Goal: Information Seeking & Learning: Learn about a topic

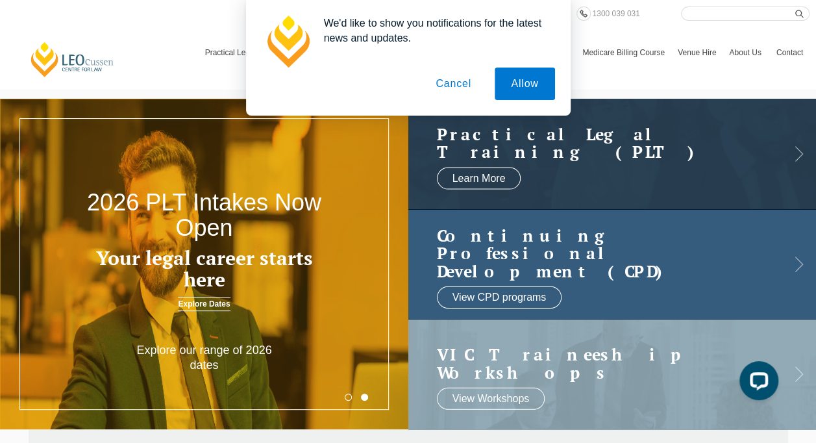
click at [799, 254] on link at bounding box center [613, 264] width 409 height 110
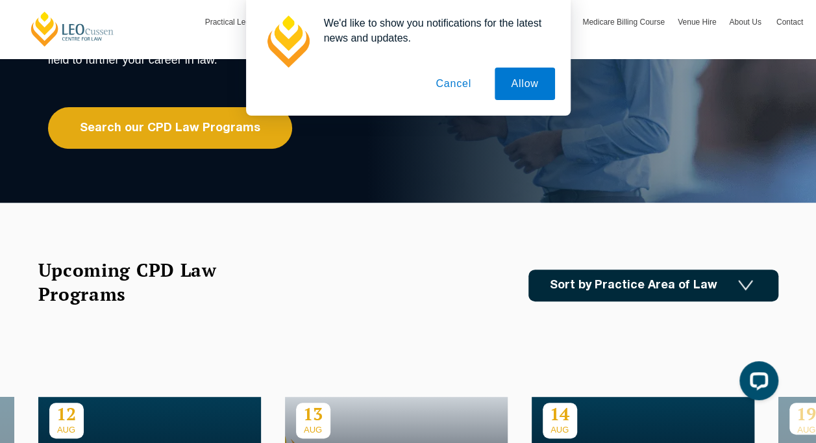
click at [445, 86] on button "Cancel" at bounding box center [454, 84] width 68 height 32
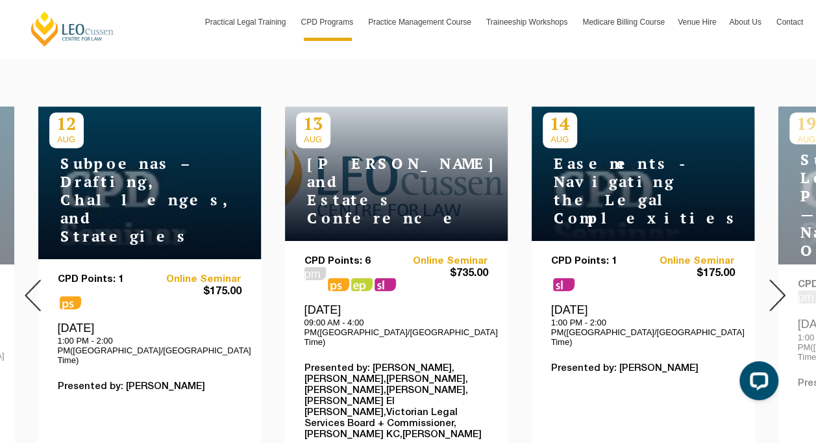
scroll to position [512, 0]
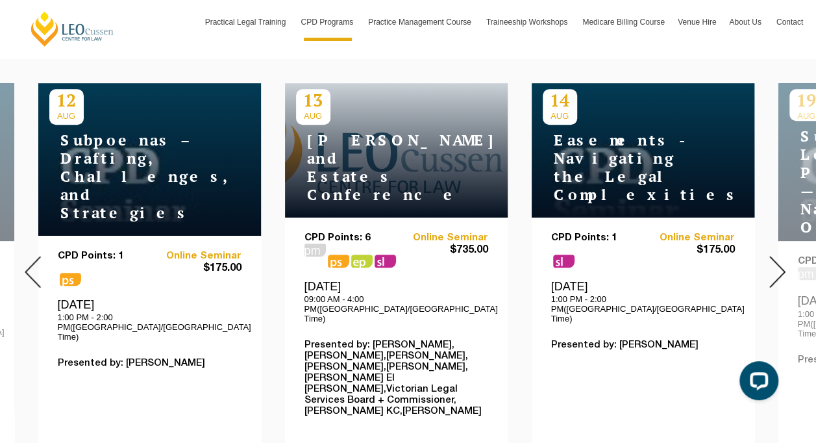
click at [761, 255] on div at bounding box center [778, 272] width 78 height 488
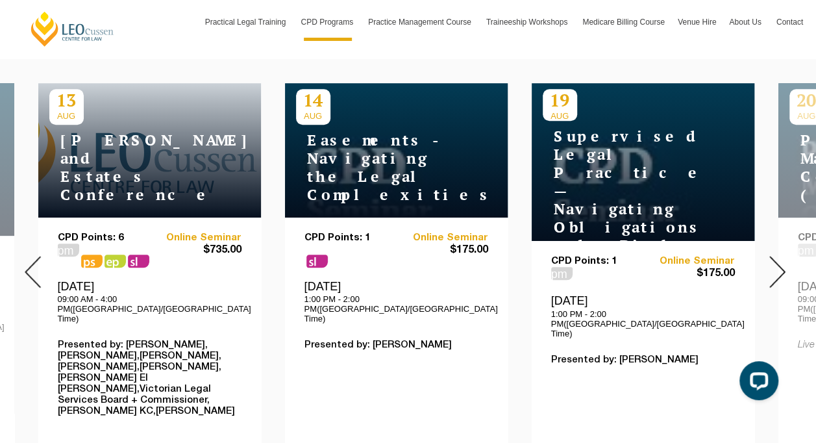
click at [761, 255] on div at bounding box center [778, 272] width 78 height 488
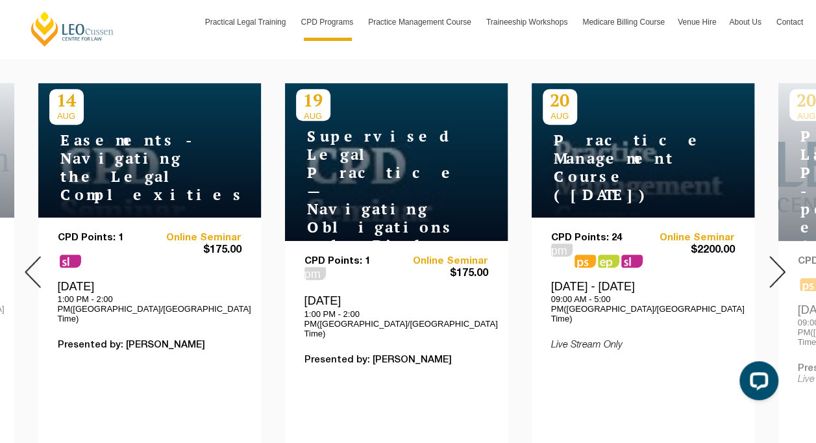
click at [761, 255] on div at bounding box center [778, 272] width 78 height 488
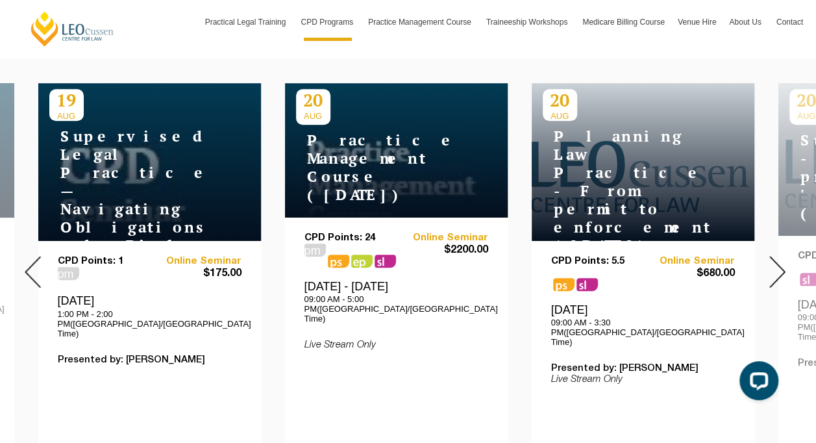
click at [761, 255] on div at bounding box center [778, 272] width 78 height 488
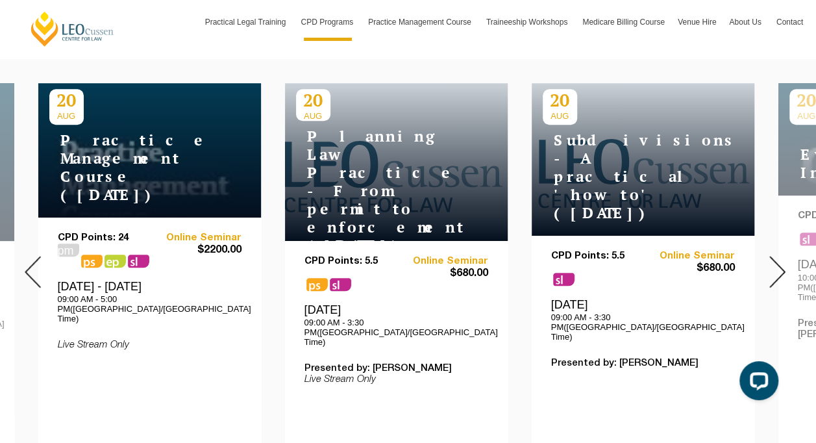
click at [761, 255] on div at bounding box center [778, 272] width 78 height 488
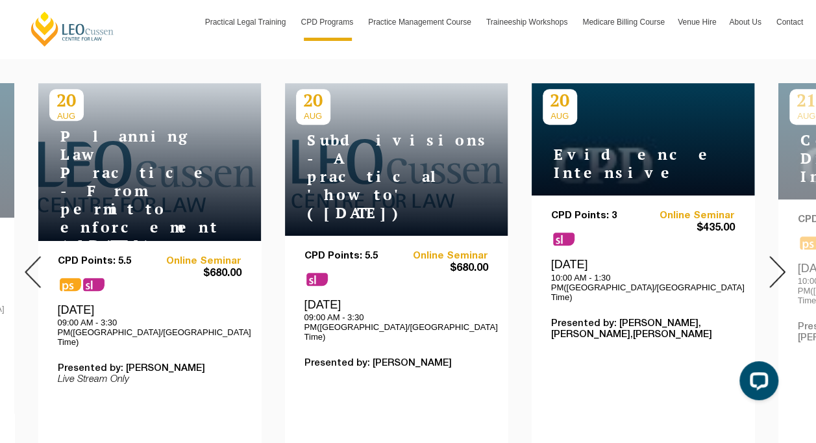
click at [761, 255] on div at bounding box center [778, 272] width 78 height 488
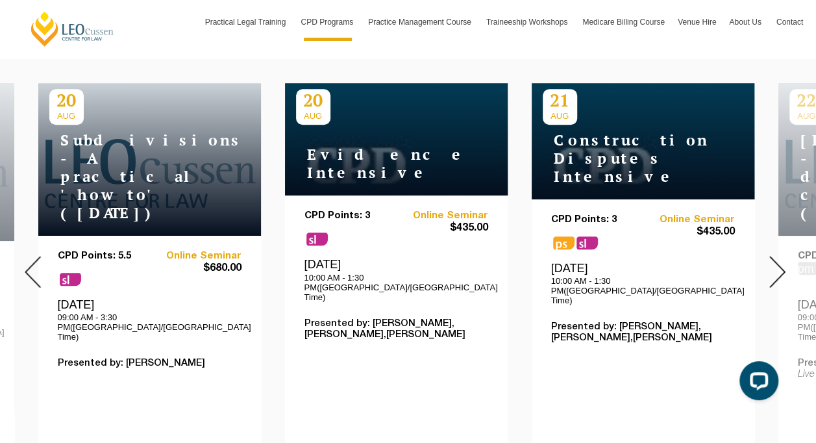
click at [761, 255] on div at bounding box center [778, 272] width 78 height 488
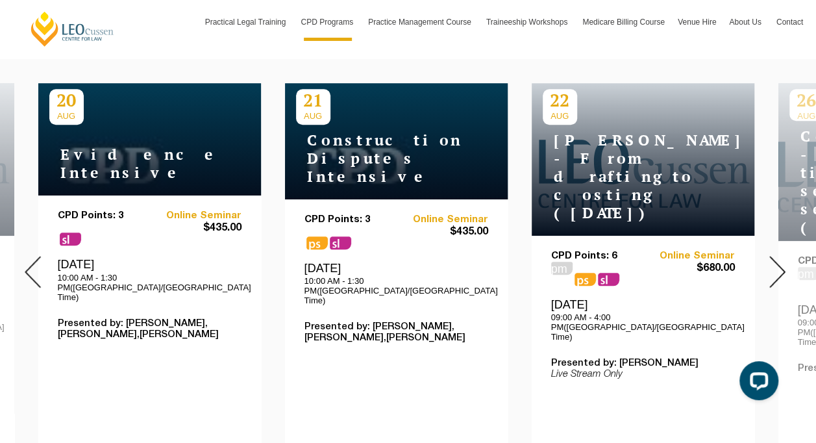
click at [761, 255] on div at bounding box center [778, 272] width 78 height 488
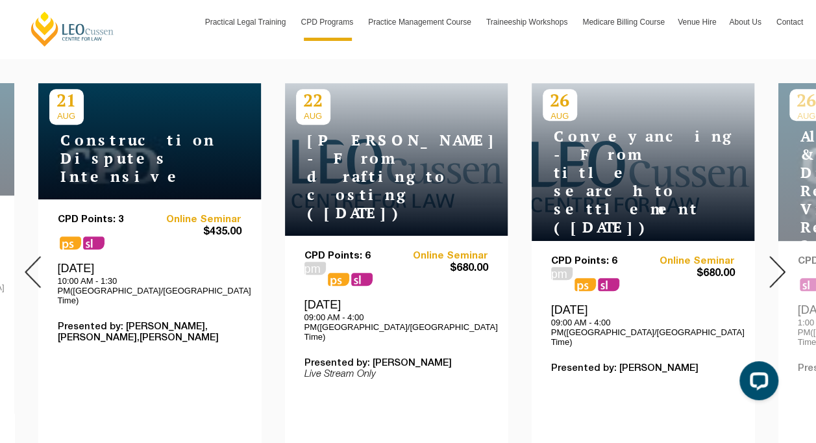
click at [761, 255] on div at bounding box center [778, 272] width 78 height 488
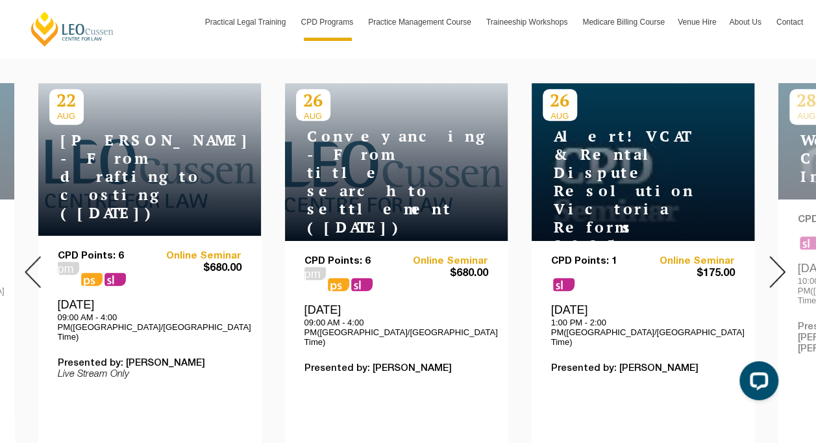
click at [761, 255] on div at bounding box center [778, 272] width 78 height 488
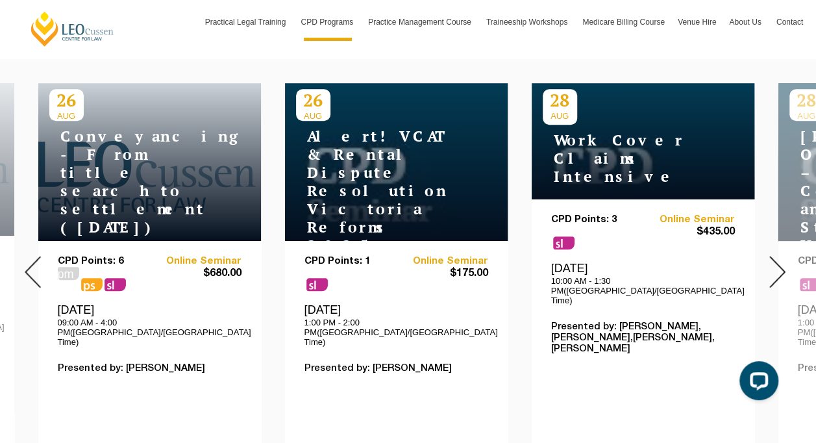
click at [761, 255] on div at bounding box center [778, 272] width 78 height 488
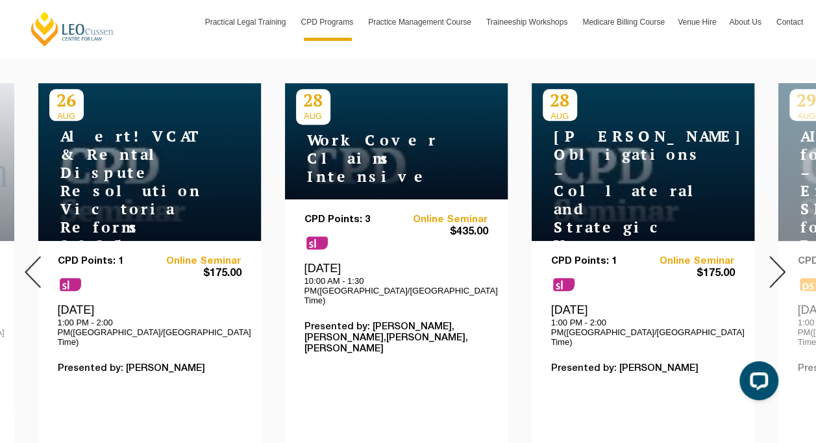
click at [761, 255] on div at bounding box center [778, 272] width 78 height 488
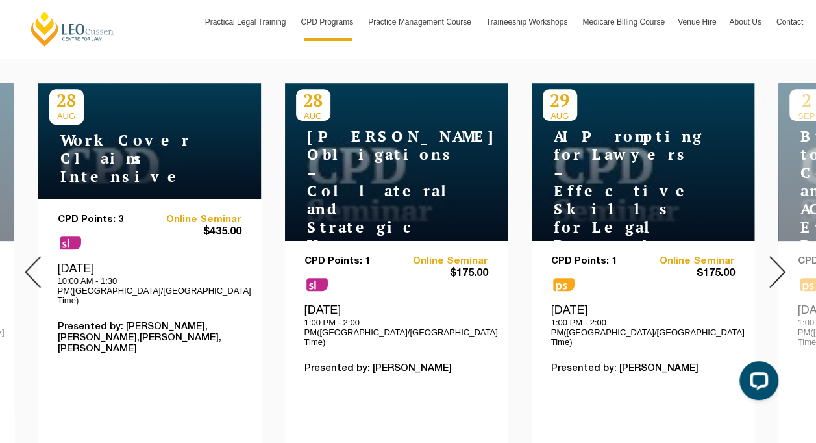
click at [761, 255] on div at bounding box center [778, 272] width 78 height 488
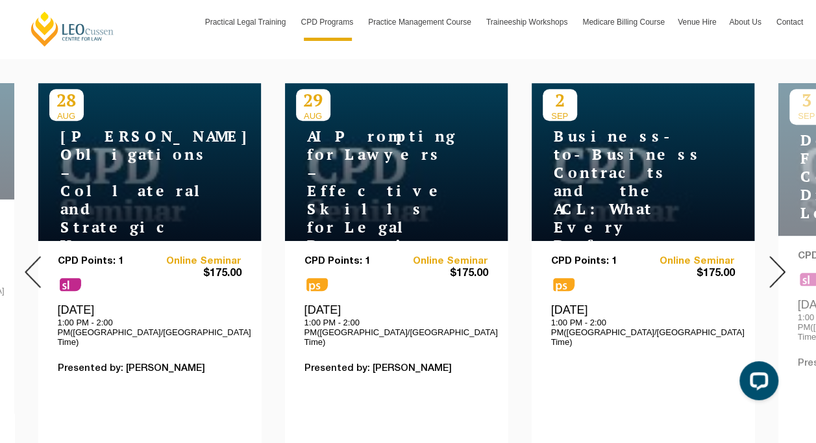
click at [761, 255] on div at bounding box center [778, 272] width 78 height 488
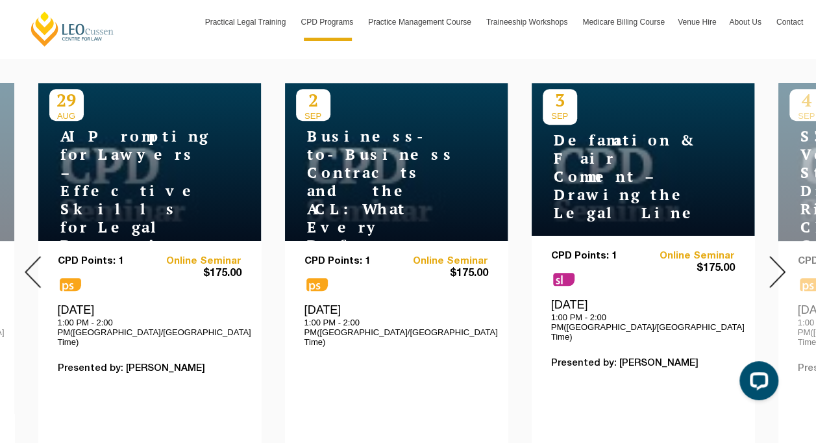
click at [761, 255] on div at bounding box center [778, 272] width 78 height 488
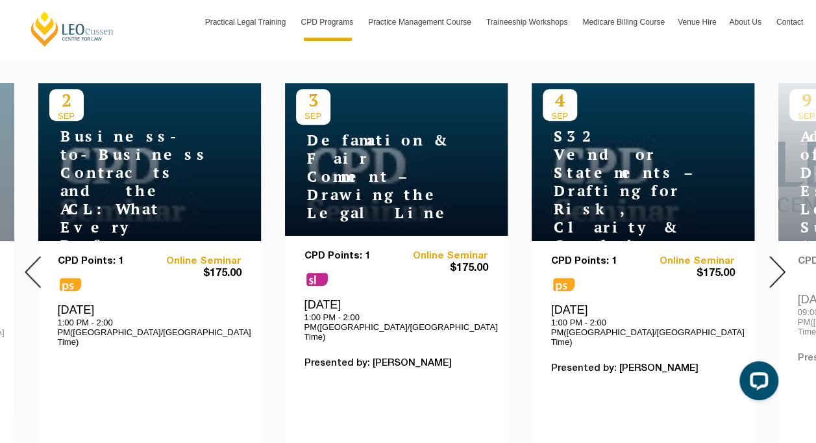
click at [761, 255] on div at bounding box center [778, 272] width 78 height 488
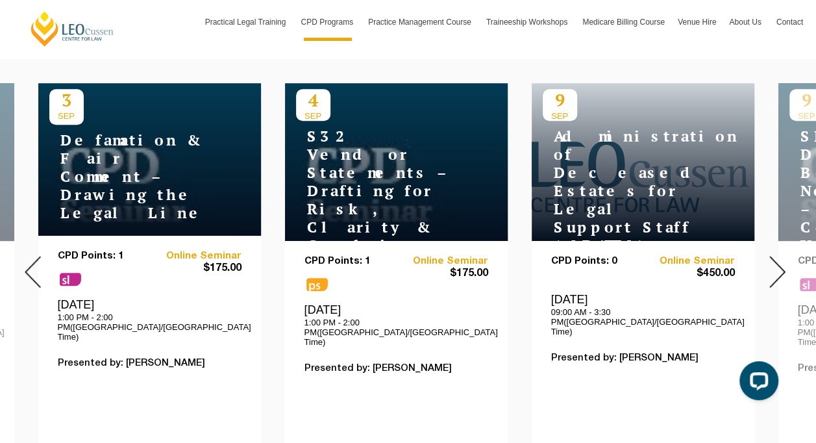
click at [761, 255] on div at bounding box center [778, 272] width 78 height 488
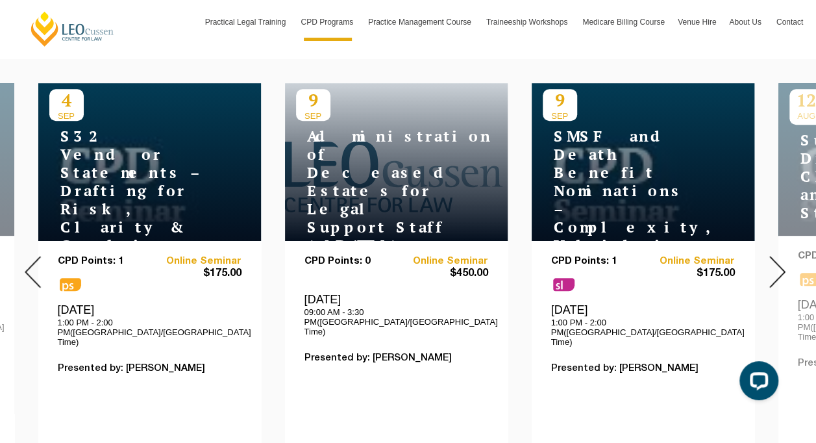
click at [761, 255] on div at bounding box center [778, 272] width 78 height 488
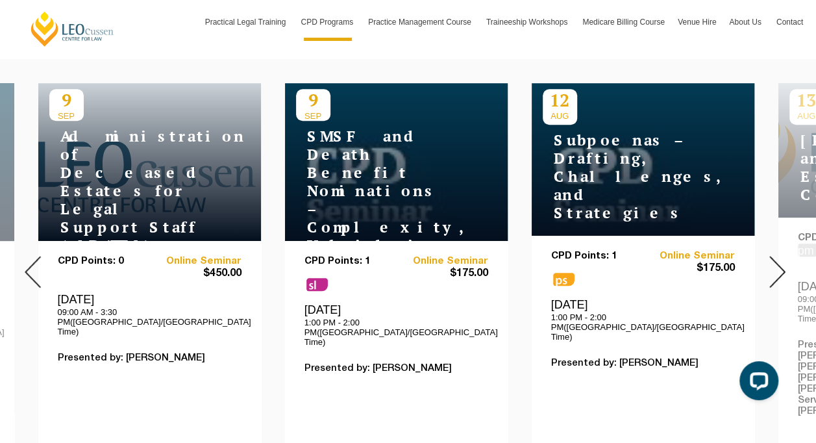
click at [761, 255] on div at bounding box center [778, 272] width 78 height 488
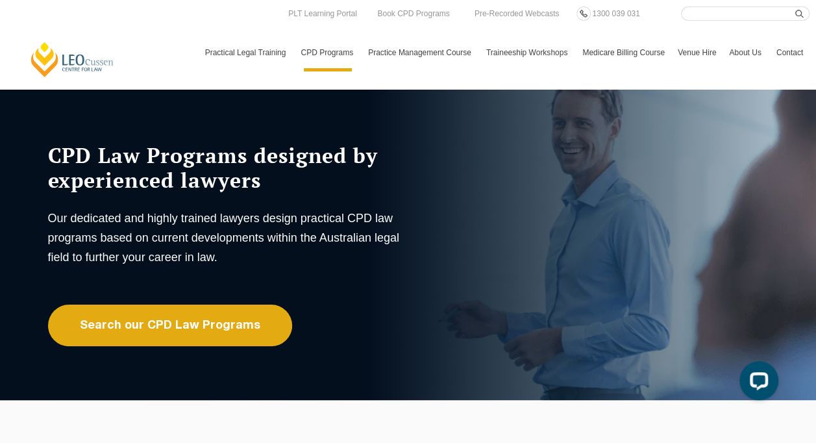
scroll to position [0, 0]
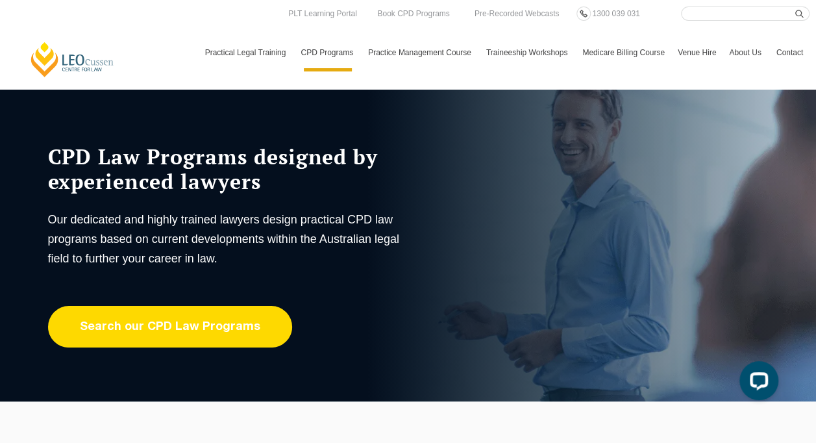
click at [209, 318] on link "Search our CPD Law Programs" at bounding box center [170, 327] width 244 height 42
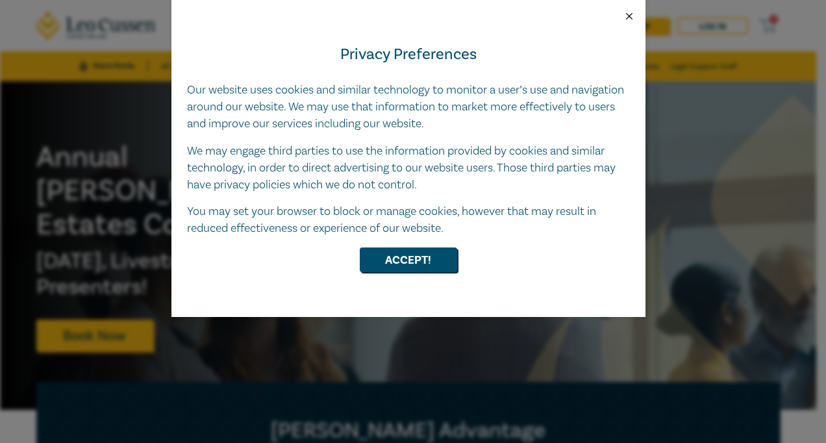
click at [631, 18] on button "Close" at bounding box center [630, 16] width 12 height 12
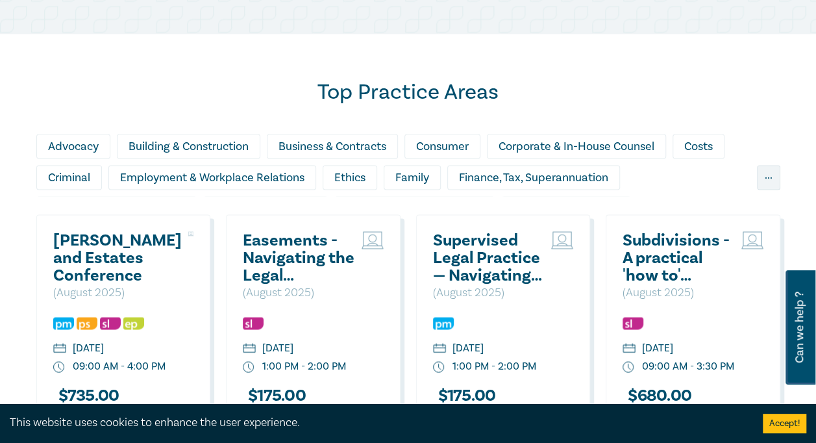
scroll to position [1031, 0]
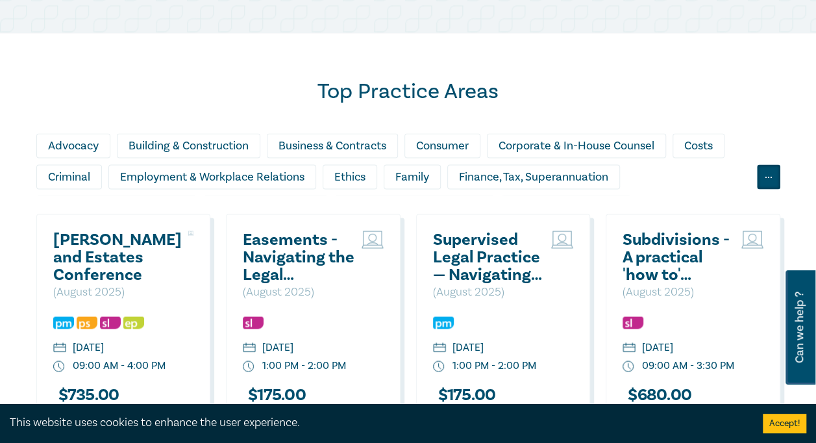
click at [765, 177] on div "..." at bounding box center [768, 176] width 23 height 25
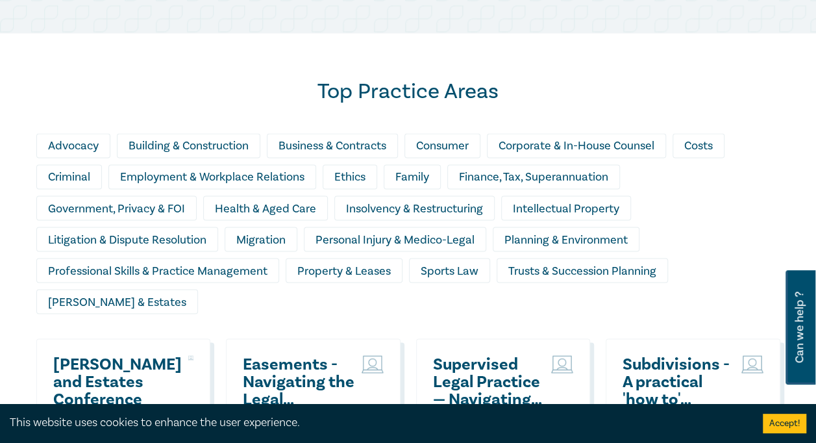
scroll to position [1062, 0]
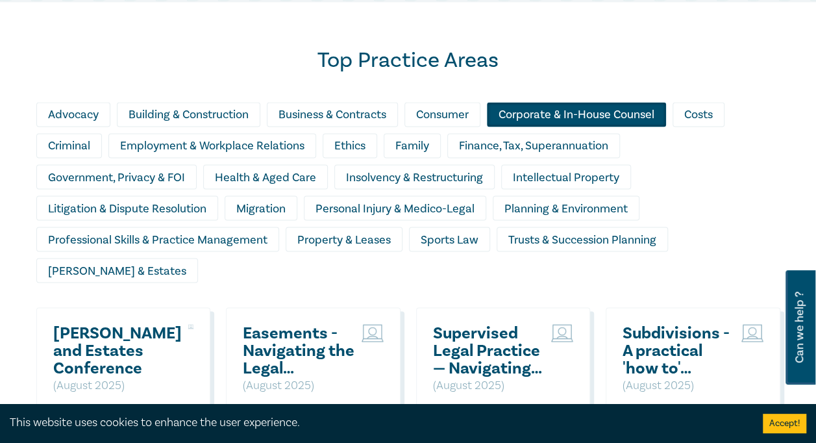
click at [633, 112] on div "Corporate & In-House Counsel" at bounding box center [576, 114] width 179 height 25
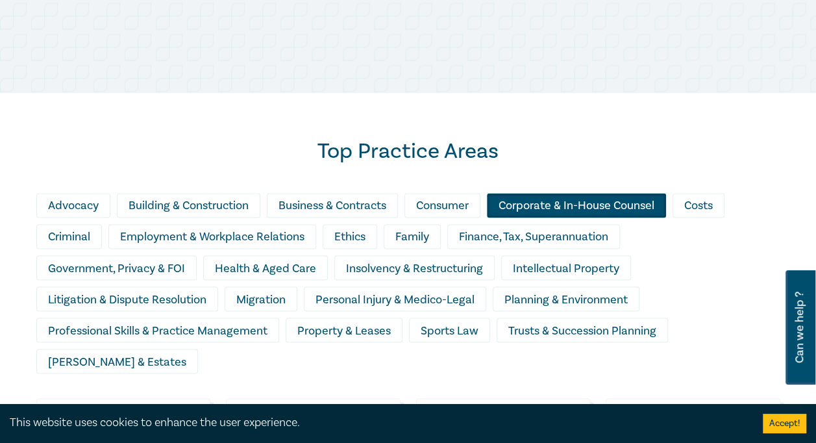
scroll to position [962, 0]
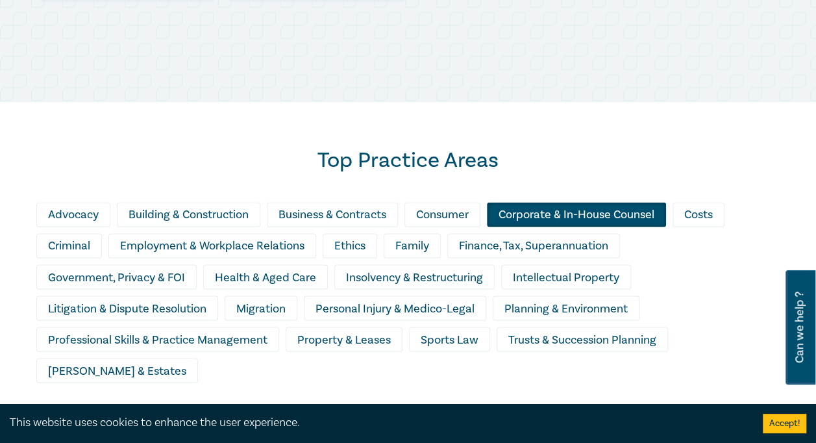
click at [538, 210] on div "Corporate & In-House Counsel" at bounding box center [576, 214] width 179 height 25
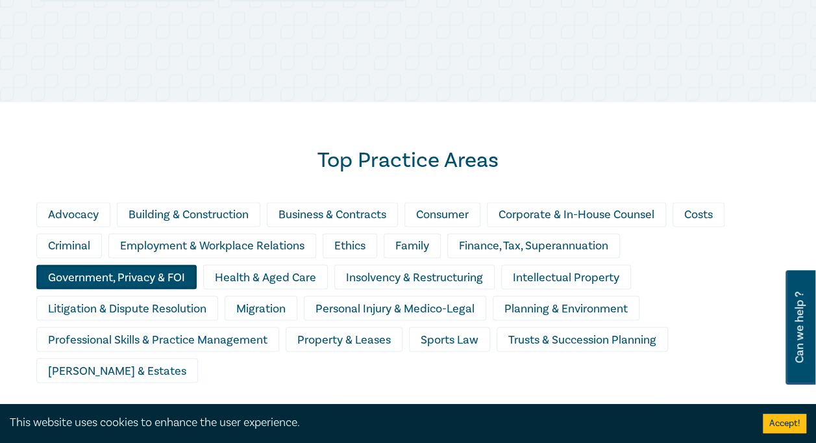
click at [134, 272] on div "Government, Privacy & FOI" at bounding box center [116, 276] width 160 height 25
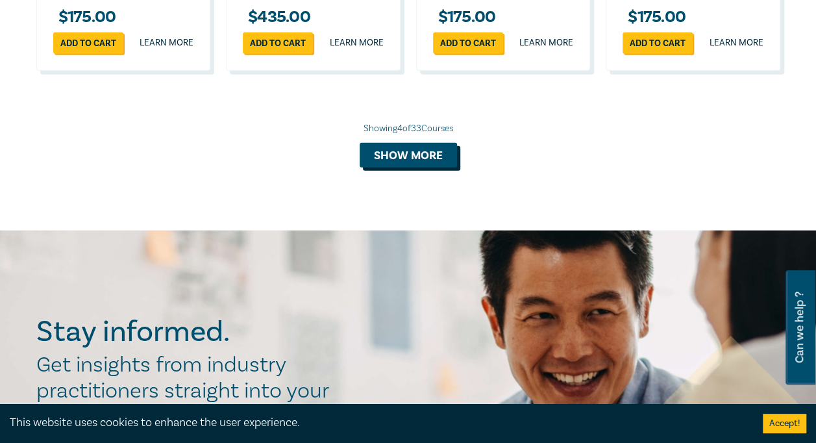
scroll to position [1546, 0]
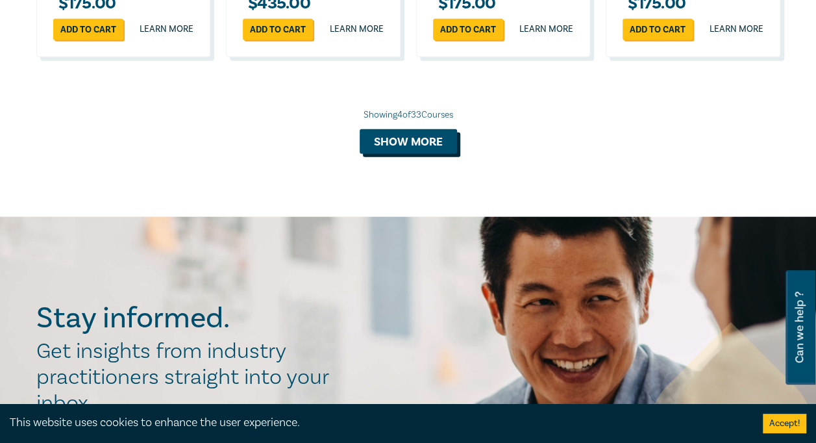
click at [435, 154] on button "Show more" at bounding box center [408, 141] width 97 height 25
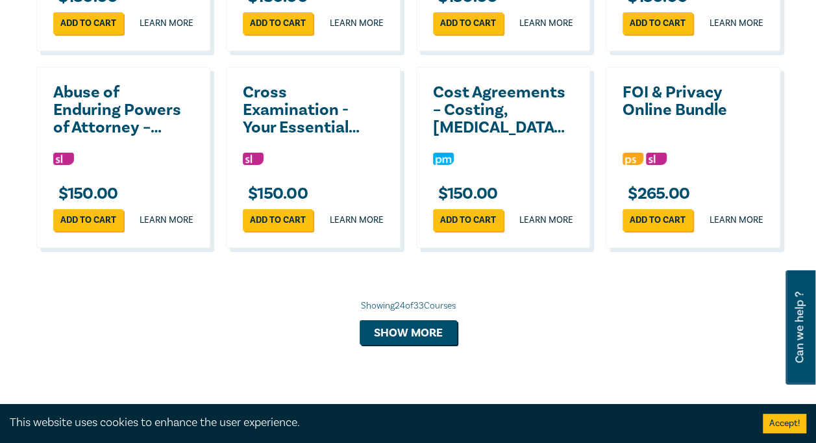
scroll to position [2393, 0]
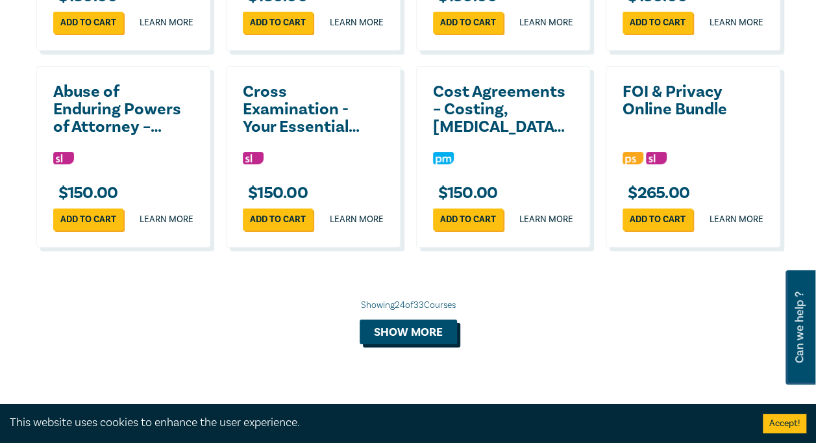
click at [425, 344] on button "Show more" at bounding box center [408, 332] width 97 height 25
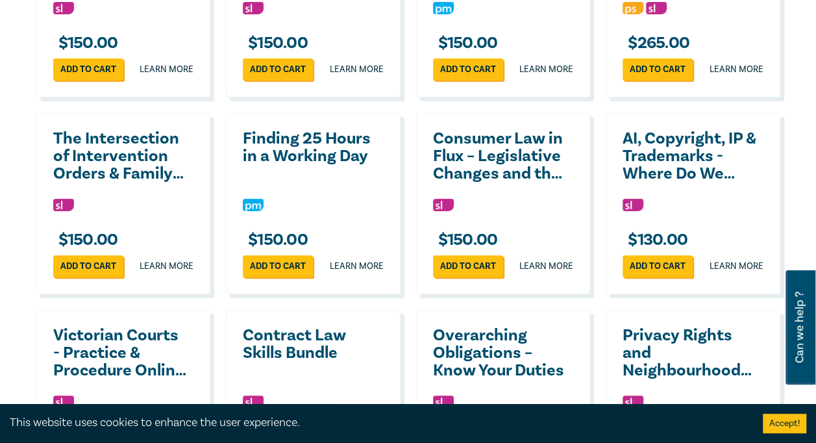
scroll to position [2545, 0]
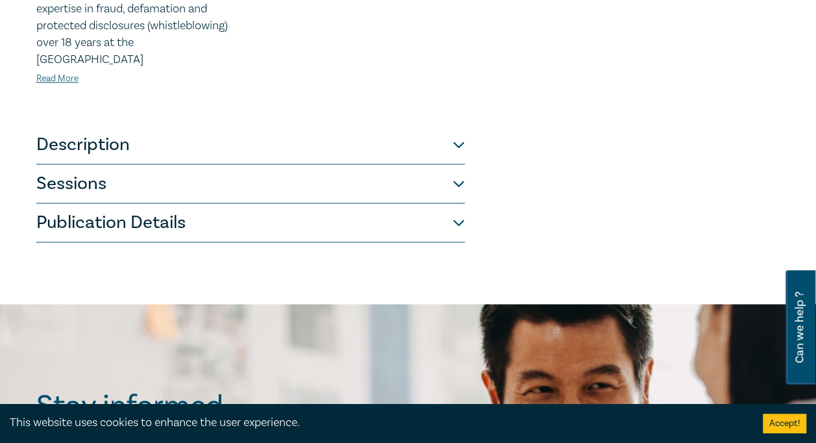
scroll to position [914, 0]
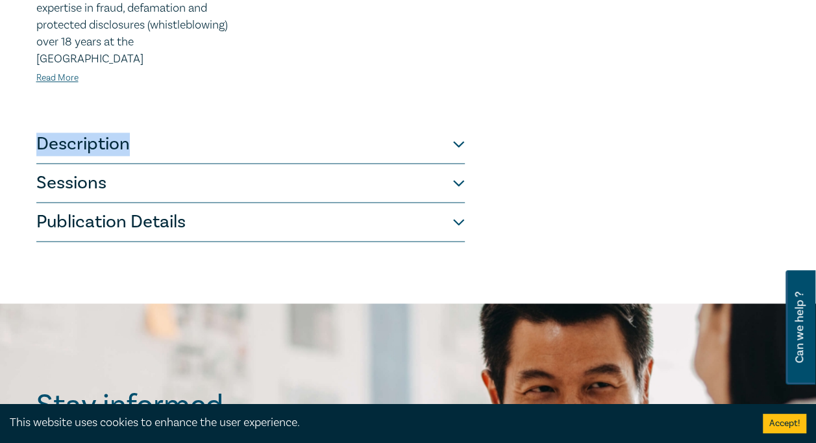
click at [457, 125] on button "Description" at bounding box center [250, 144] width 429 height 39
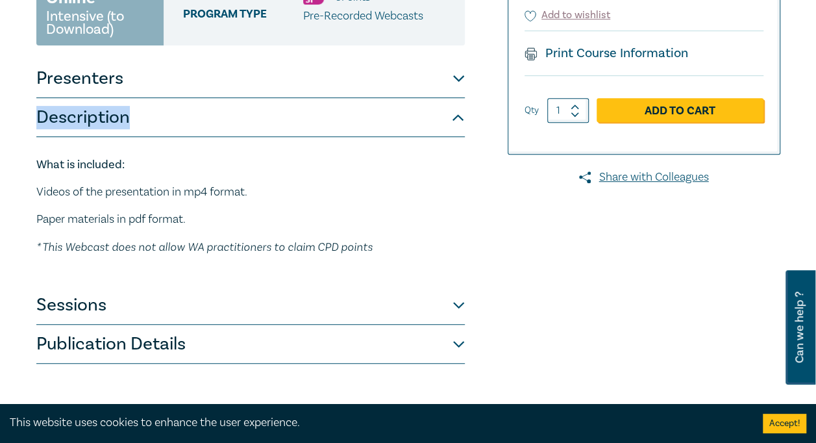
scroll to position [216, 0]
click at [460, 303] on button "Sessions" at bounding box center [250, 305] width 429 height 39
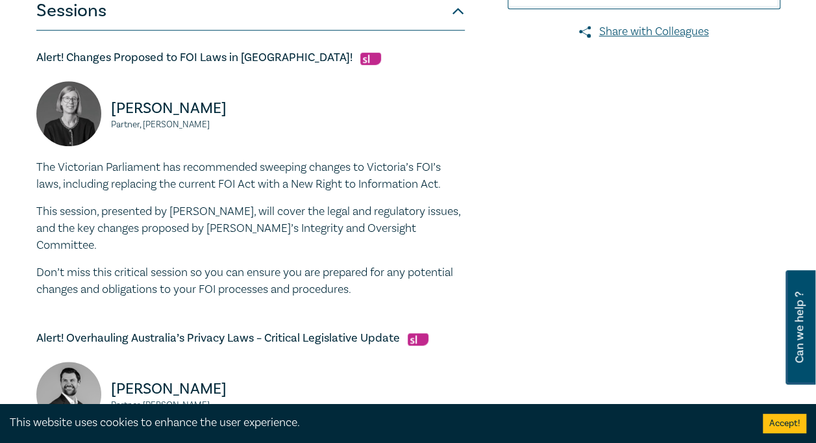
scroll to position [376, 0]
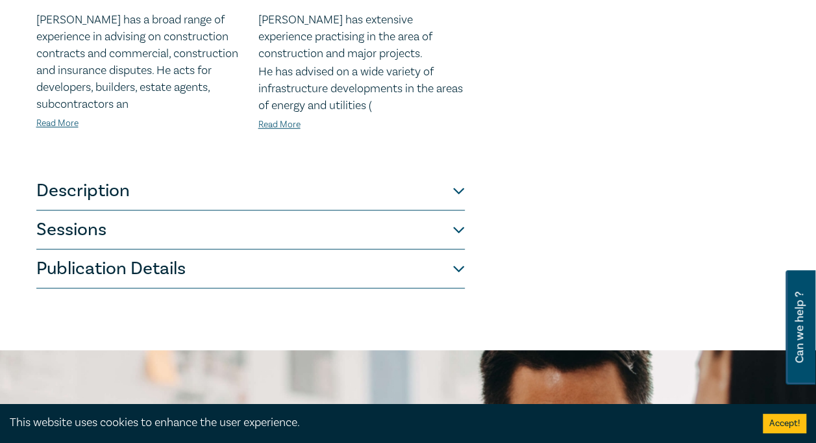
scroll to position [402, 0]
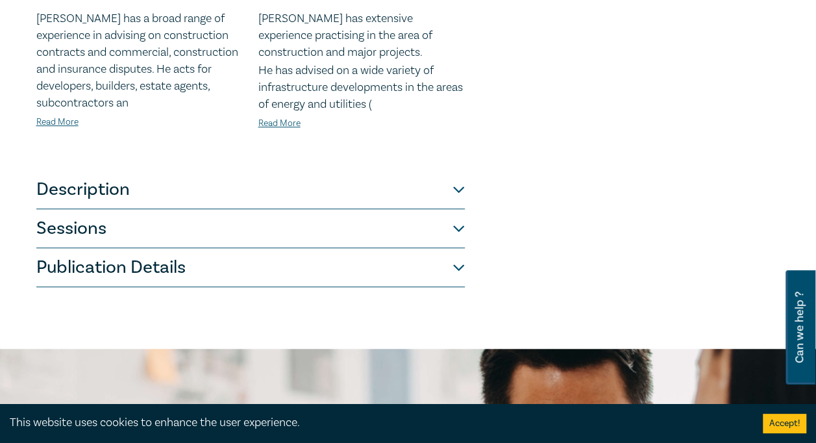
click at [426, 215] on button "Sessions" at bounding box center [250, 228] width 429 height 39
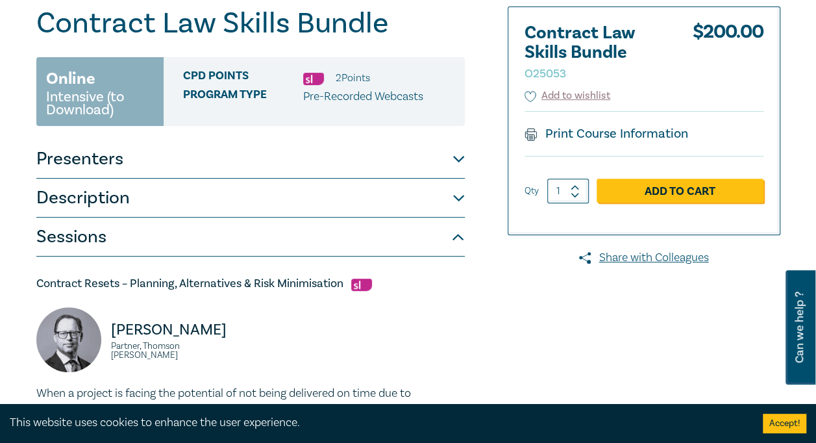
scroll to position [104, 0]
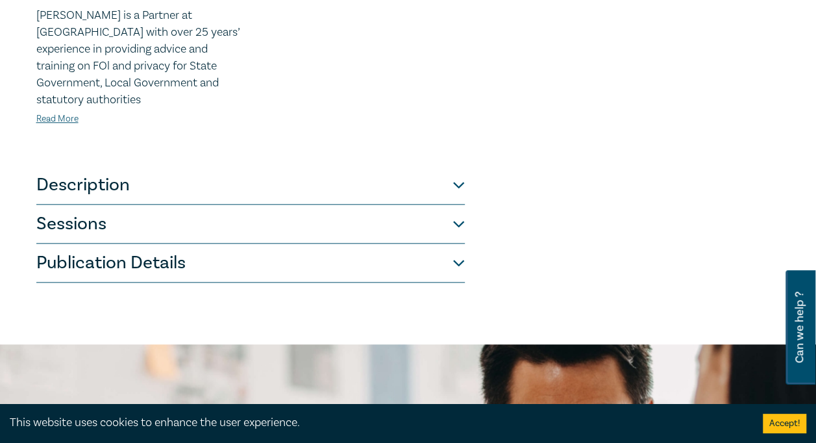
scroll to position [624, 0]
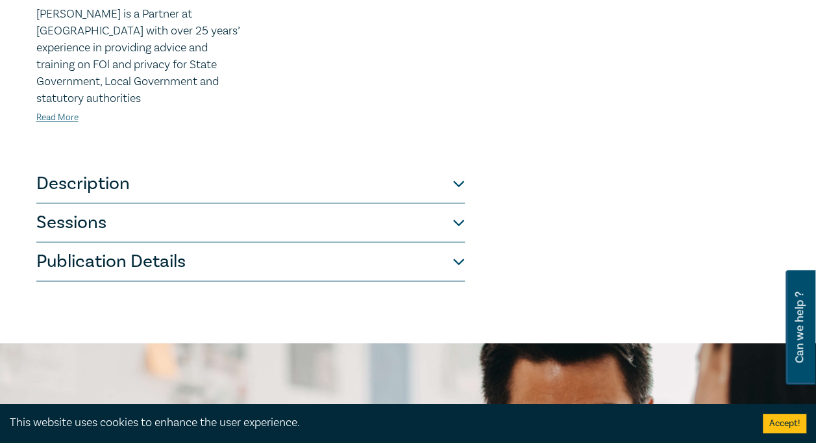
click at [429, 212] on button "Sessions" at bounding box center [250, 222] width 429 height 39
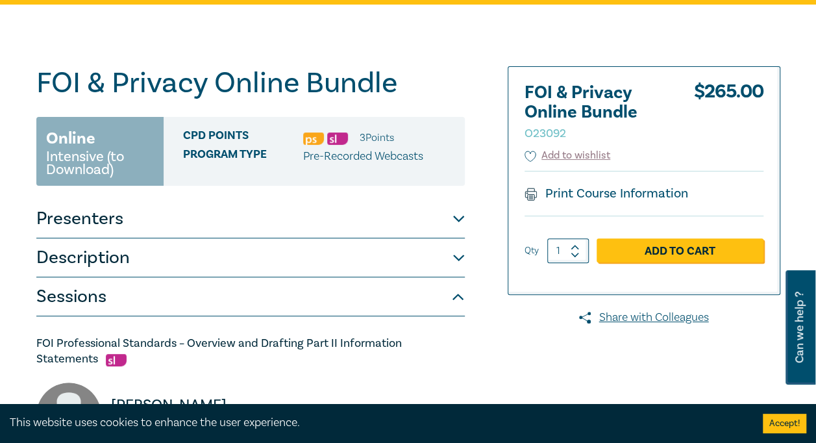
scroll to position [94, 0]
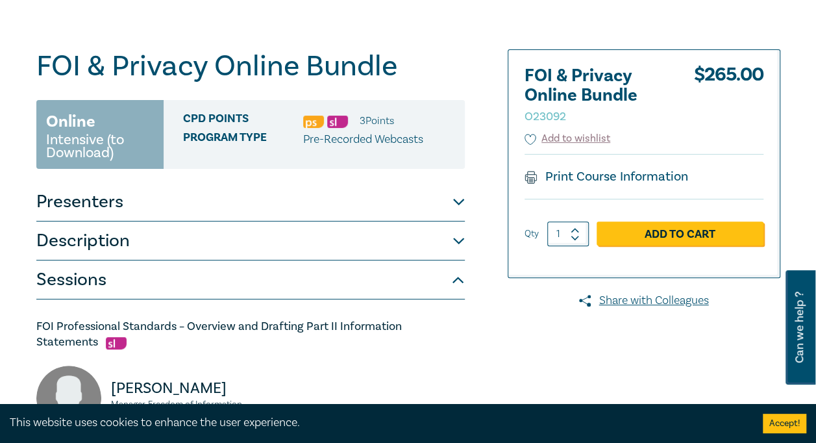
click at [455, 228] on button "Description" at bounding box center [250, 240] width 429 height 39
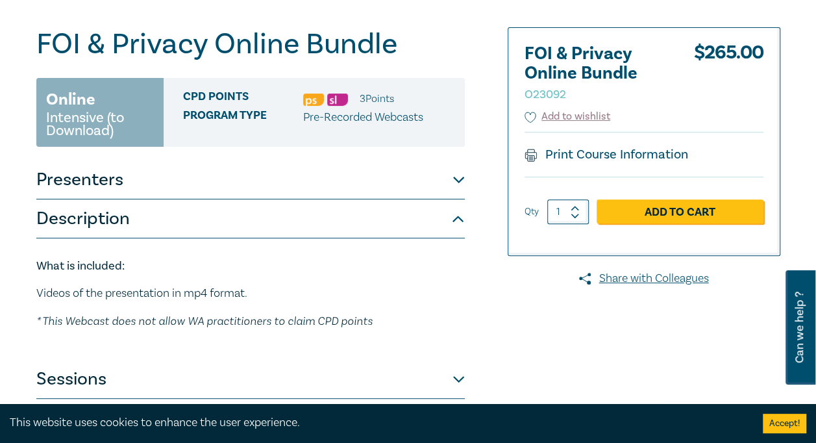
scroll to position [116, 0]
click at [459, 175] on button "Presenters" at bounding box center [250, 179] width 429 height 39
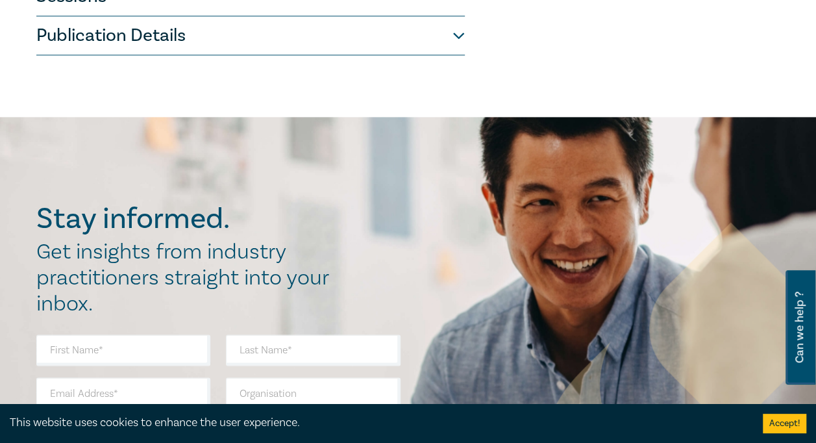
scroll to position [712, 0]
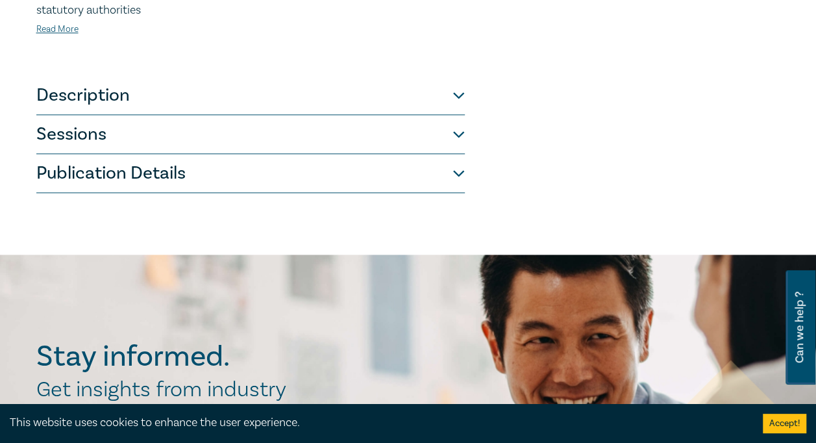
click at [423, 155] on button "Publication Details" at bounding box center [250, 173] width 429 height 39
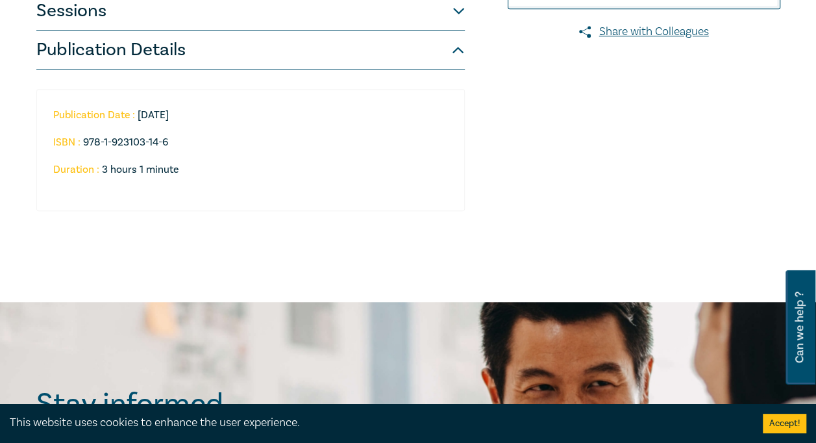
scroll to position [362, 0]
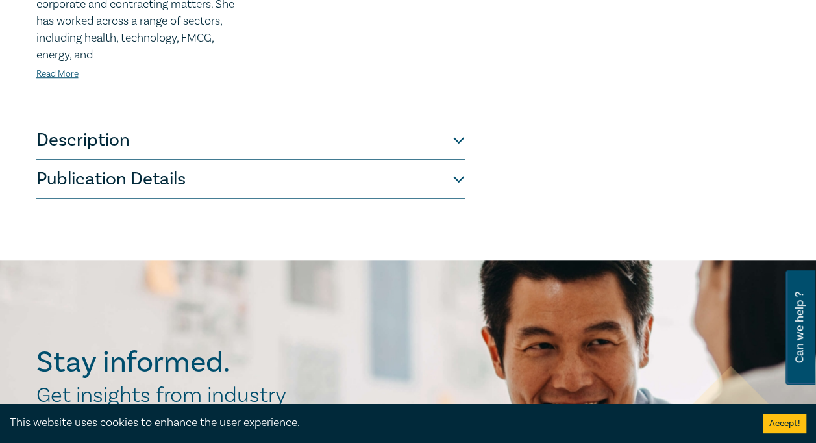
scroll to position [499, 0]
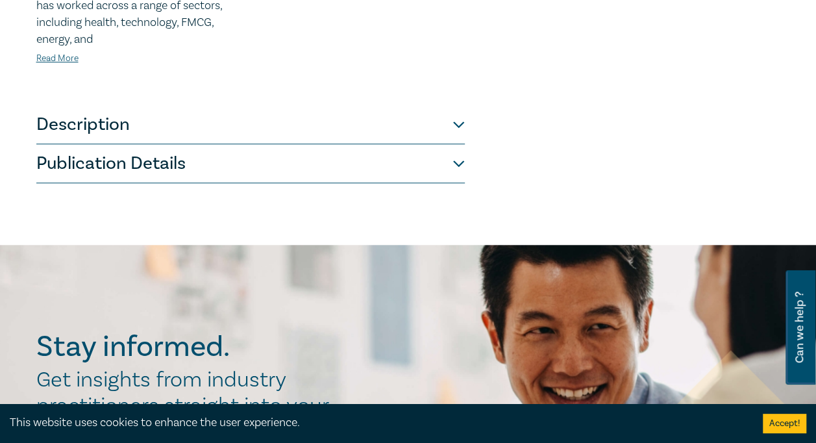
click at [456, 144] on button "Publication Details" at bounding box center [250, 163] width 429 height 39
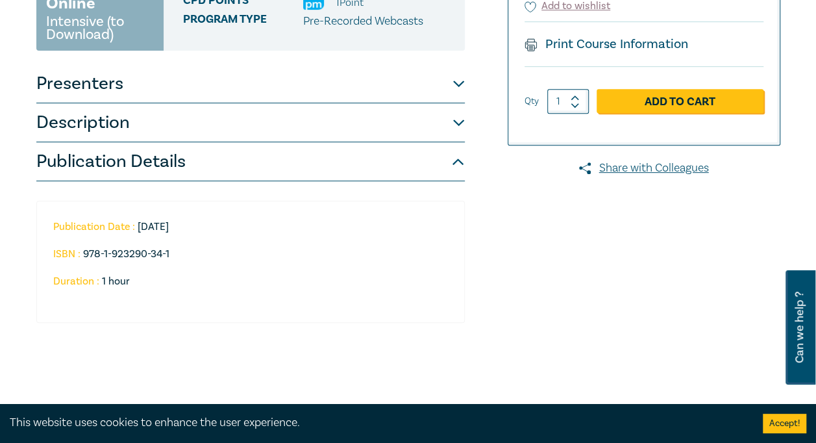
scroll to position [245, 0]
